Goal: Find specific page/section: Find specific page/section

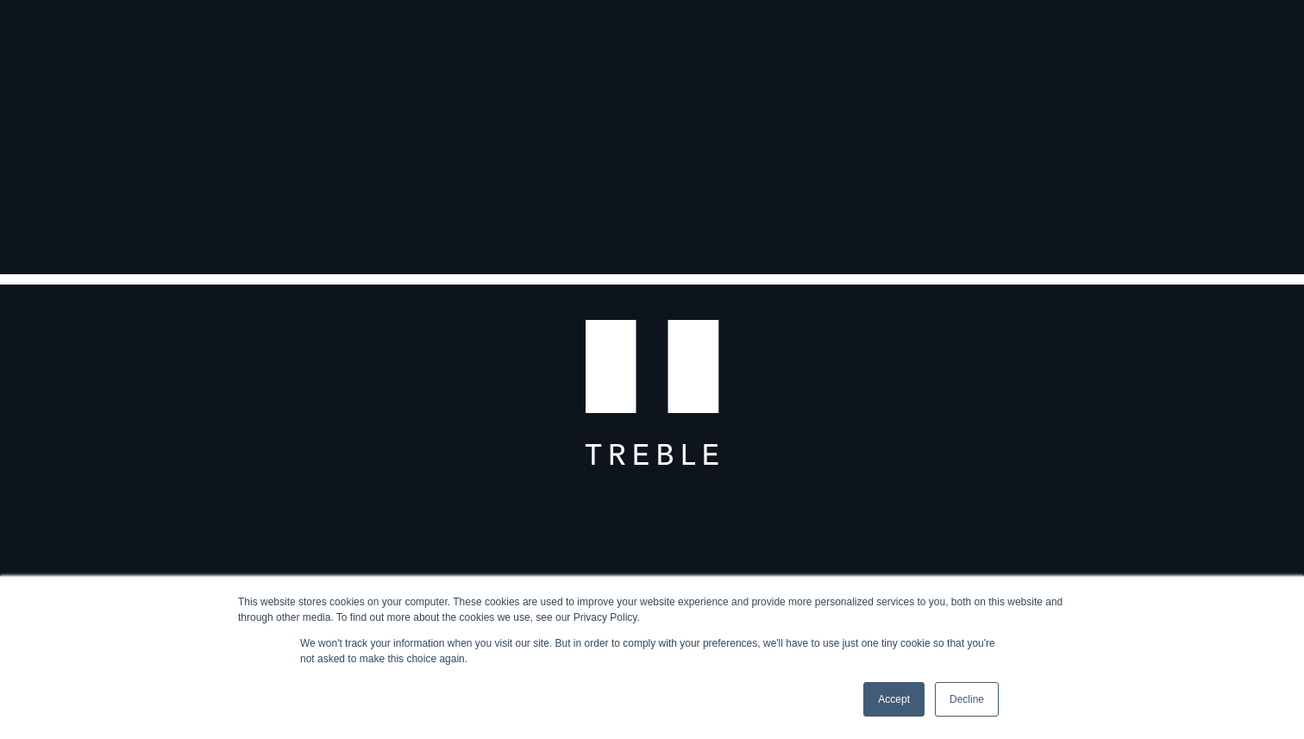
click at [896, 682] on link "Accept" at bounding box center [893, 699] width 61 height 35
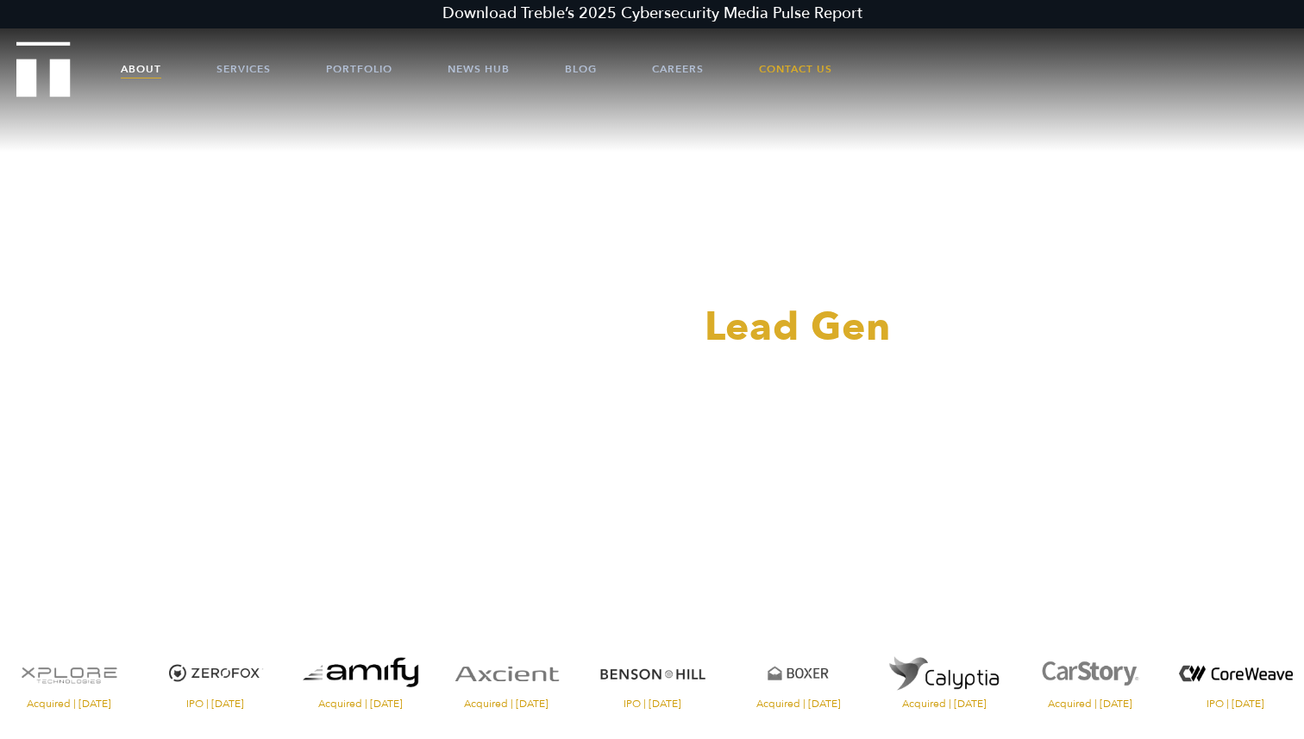
click at [143, 68] on link "About" at bounding box center [141, 69] width 41 height 52
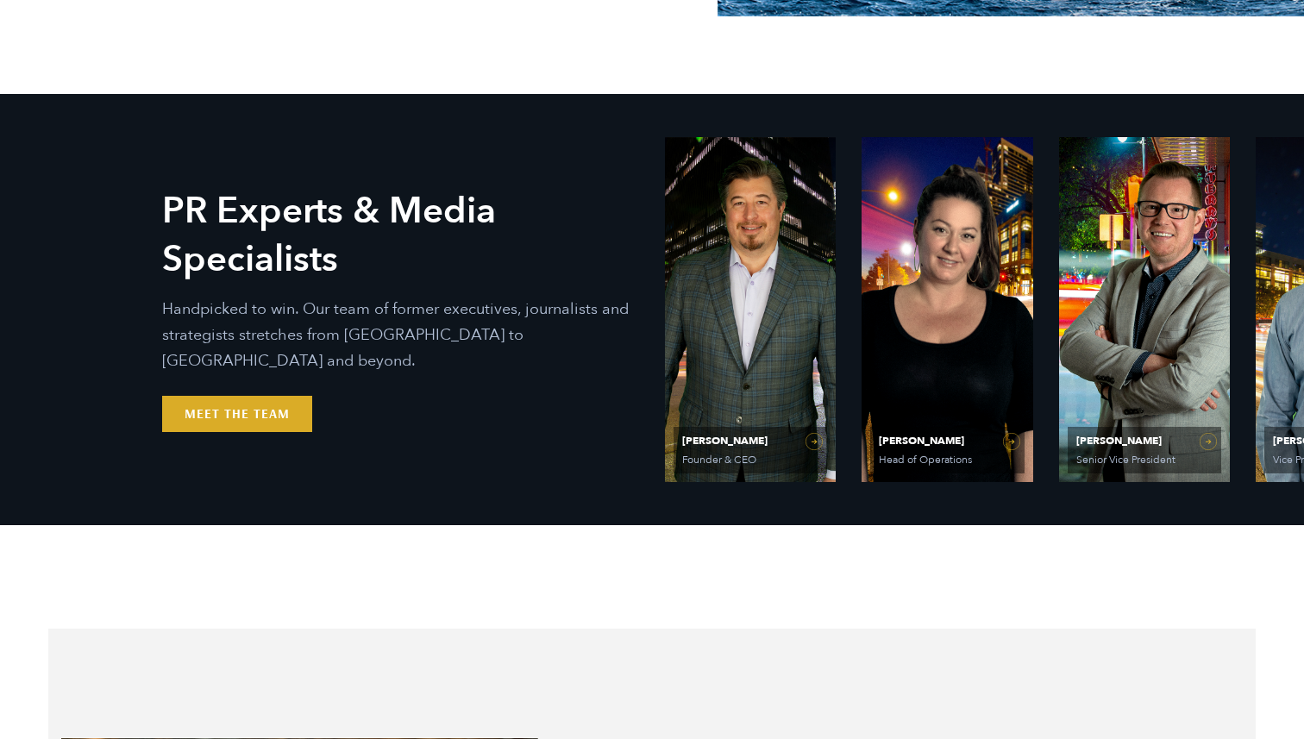
scroll to position [656, 0]
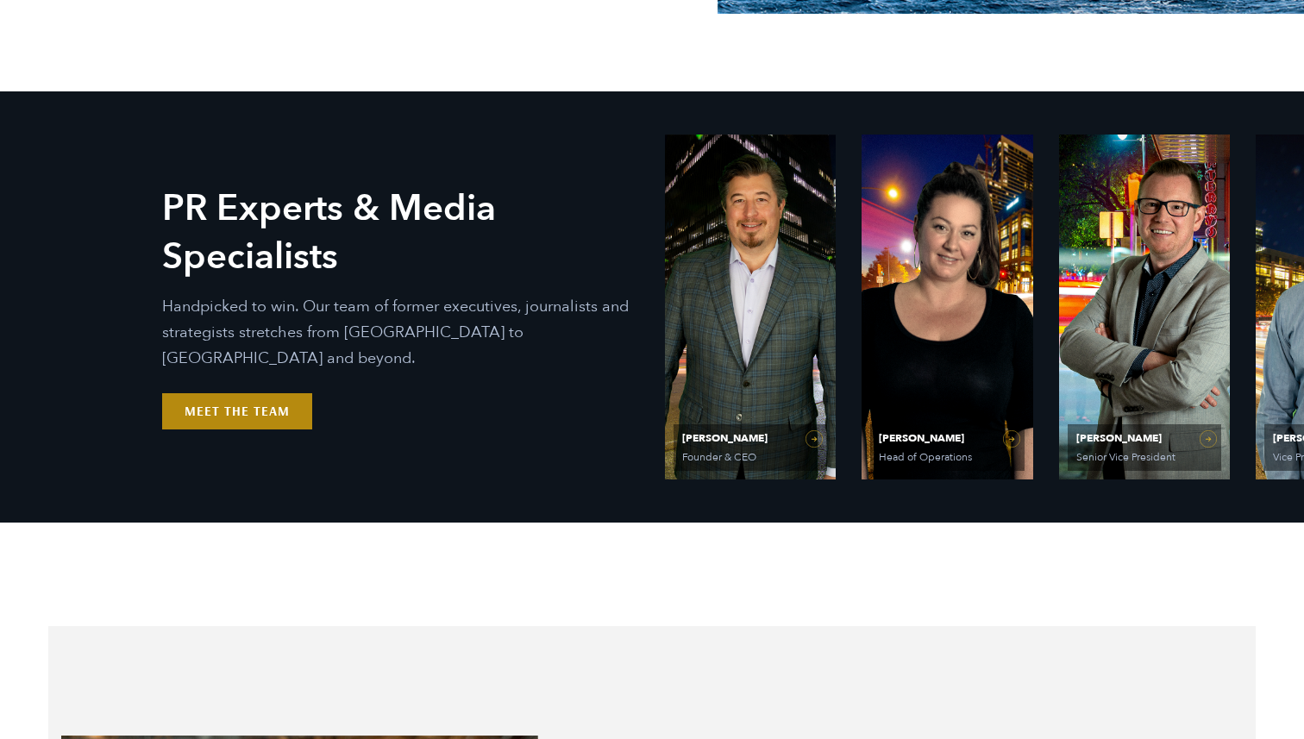
click at [260, 400] on link "Meet the Team" at bounding box center [237, 411] width 150 height 36
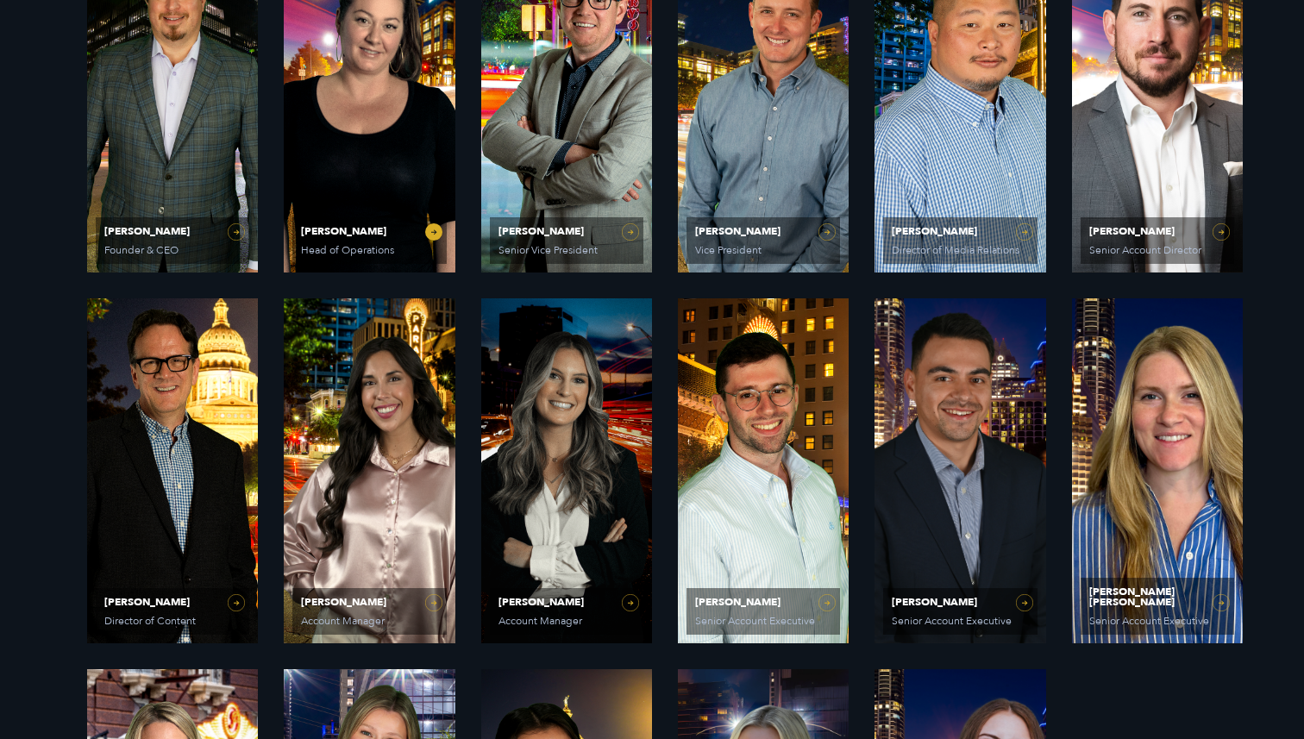
scroll to position [869, 0]
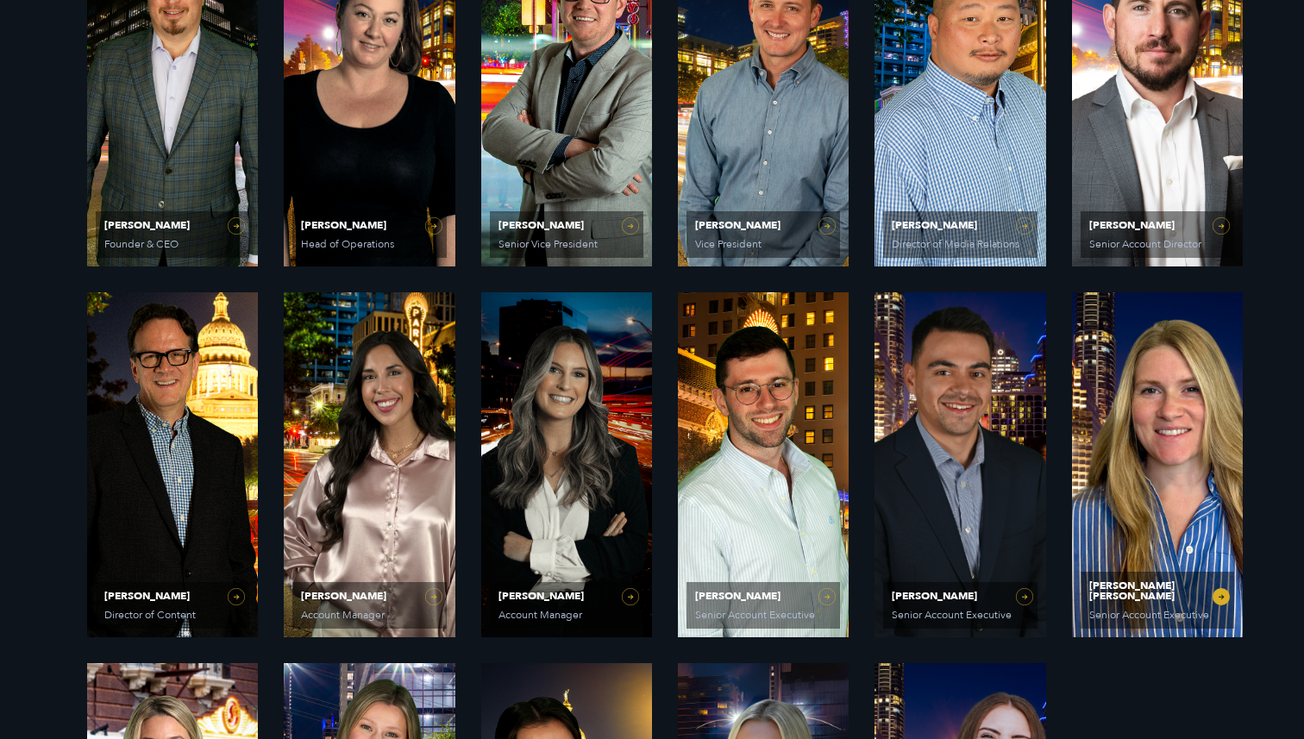
click at [1129, 424] on link "[PERSON_NAME] [PERSON_NAME] Senior Account Executive" at bounding box center [1157, 464] width 171 height 345
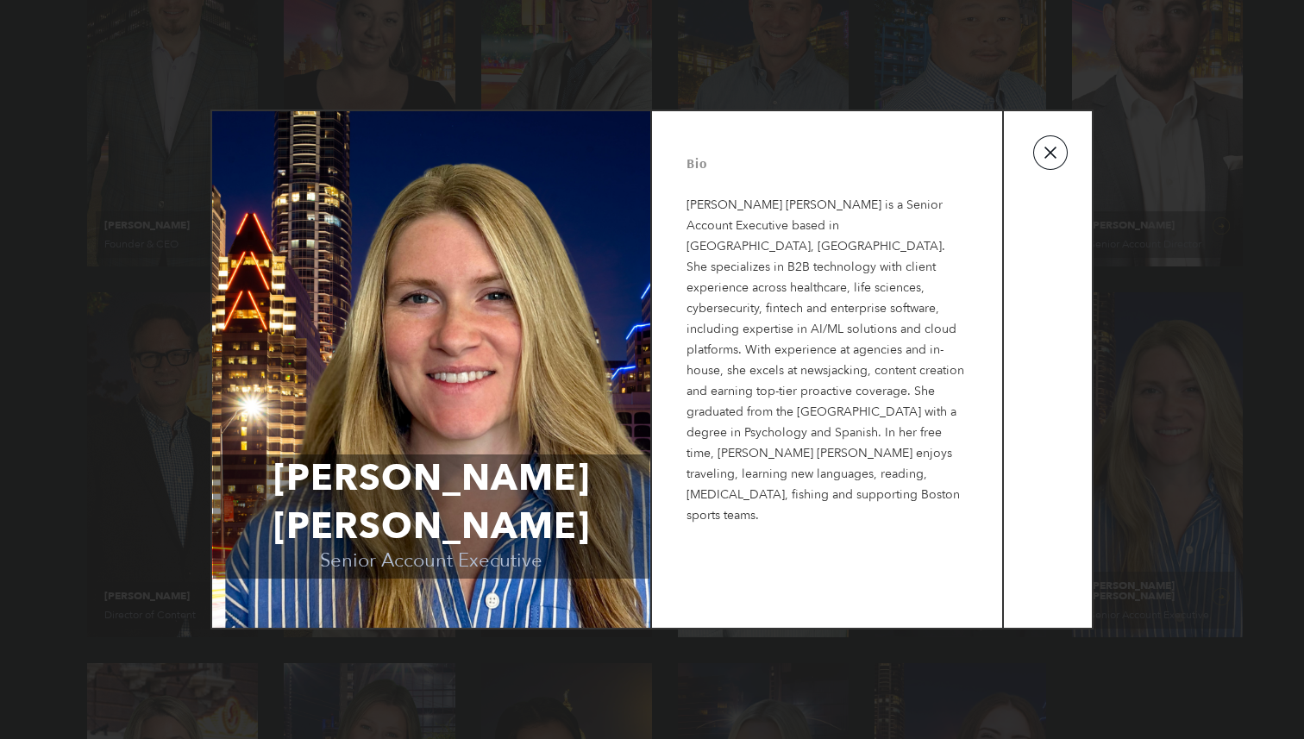
click at [1051, 147] on button "button" at bounding box center [1050, 152] width 35 height 35
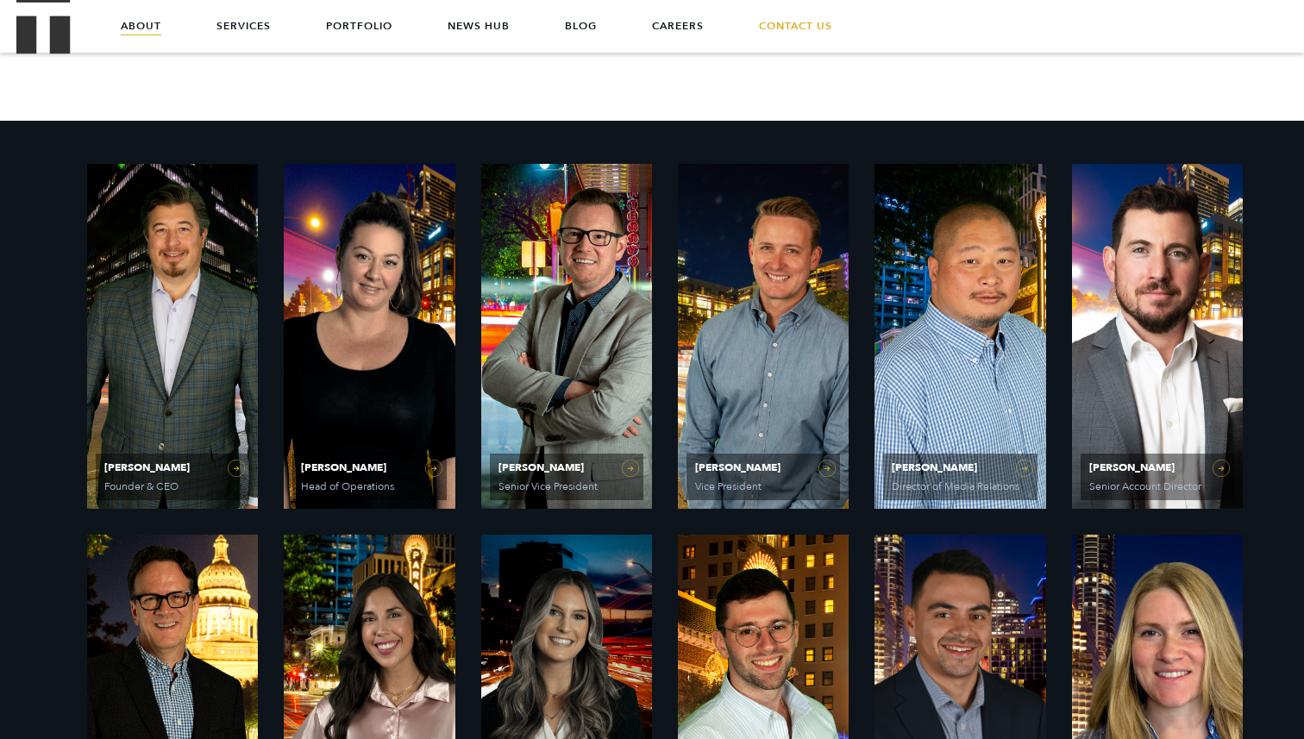
scroll to position [626, 0]
